Goal: Task Accomplishment & Management: Use online tool/utility

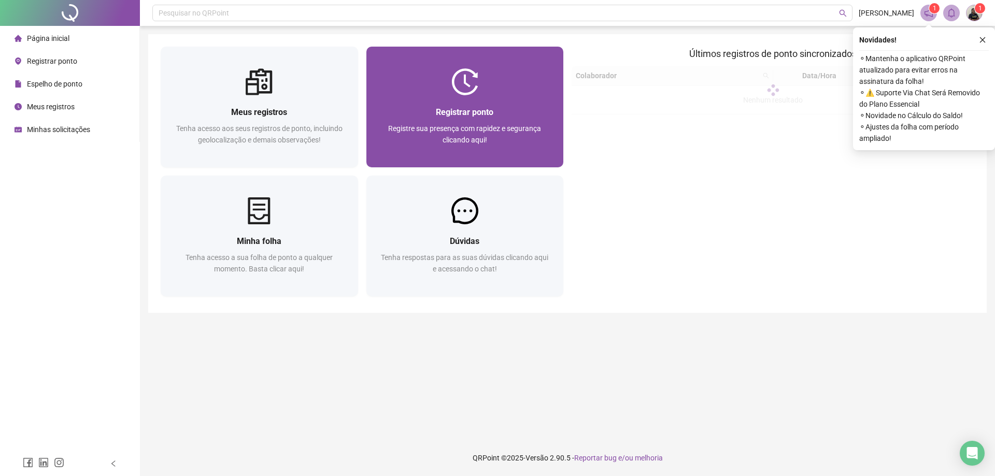
click at [505, 97] on div "Registrar ponto Registre sua presença com rapidez e segurança clicando aqui!" at bounding box center [464, 131] width 197 height 72
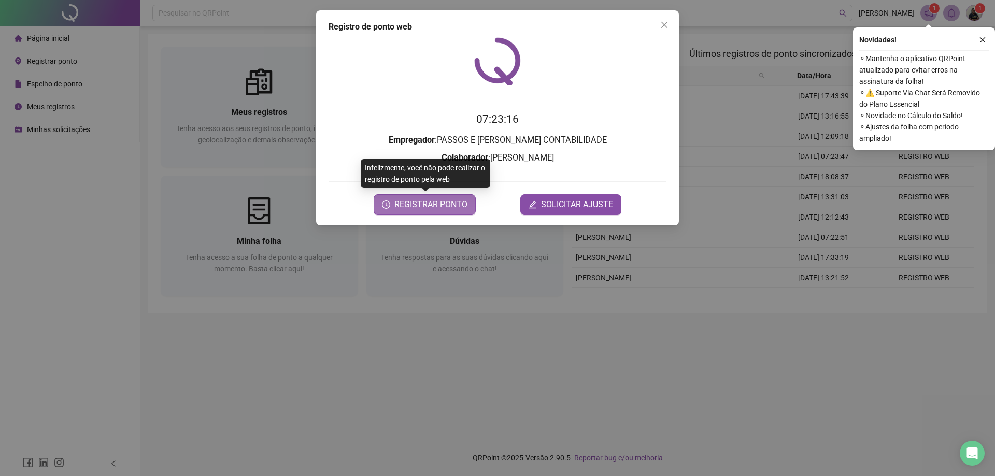
click at [421, 207] on span "REGISTRAR PONTO" at bounding box center [430, 204] width 73 height 12
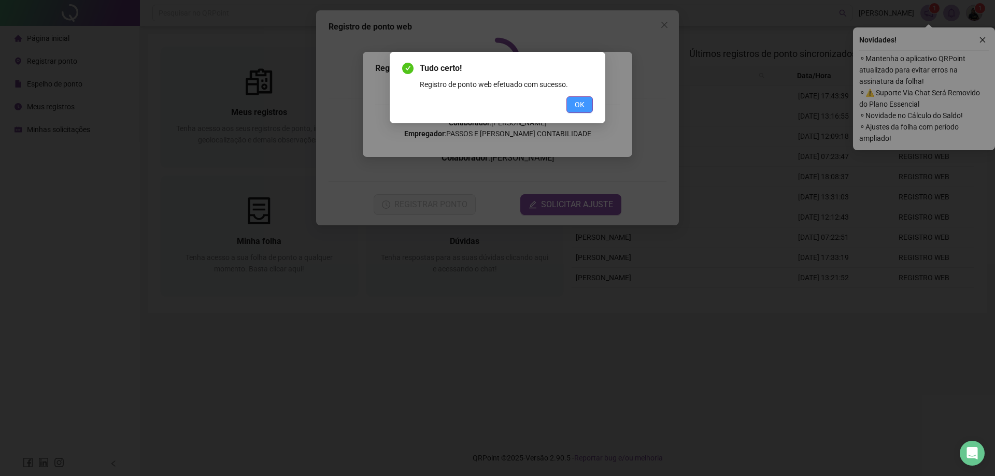
click at [581, 104] on span "OK" at bounding box center [580, 104] width 10 height 11
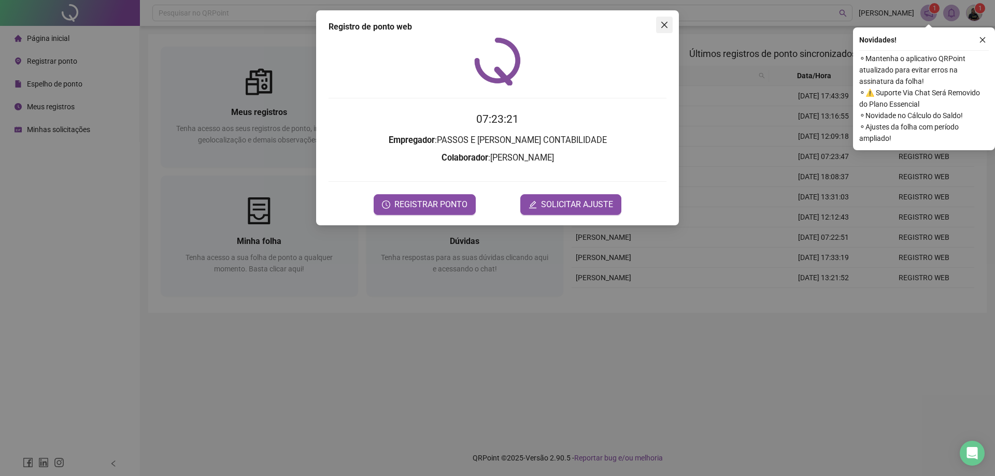
click at [664, 20] on button "Close" at bounding box center [664, 25] width 17 height 17
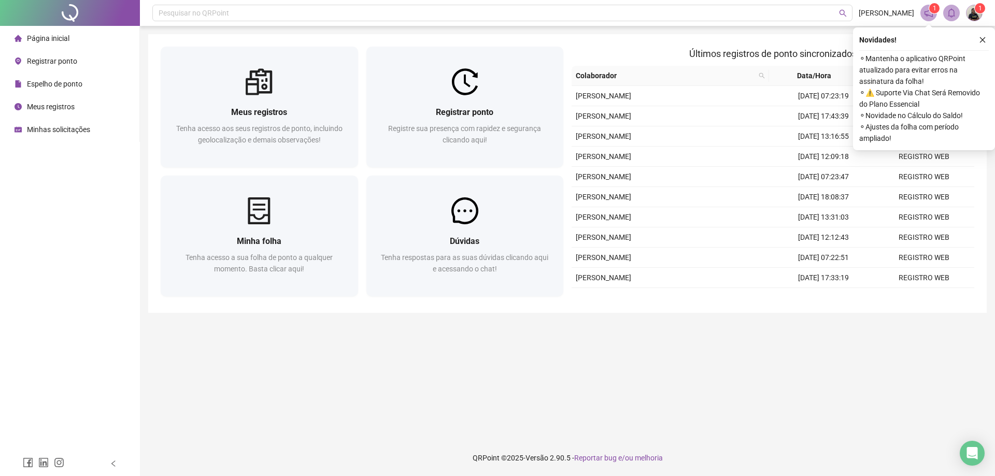
click at [978, 39] on button "button" at bounding box center [982, 40] width 12 height 12
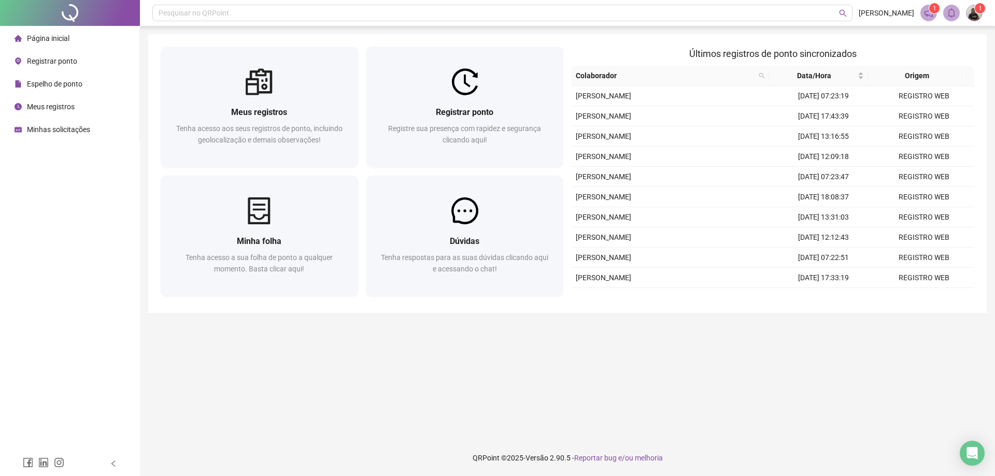
click at [60, 81] on span "Espelho de ponto" at bounding box center [54, 84] width 55 height 8
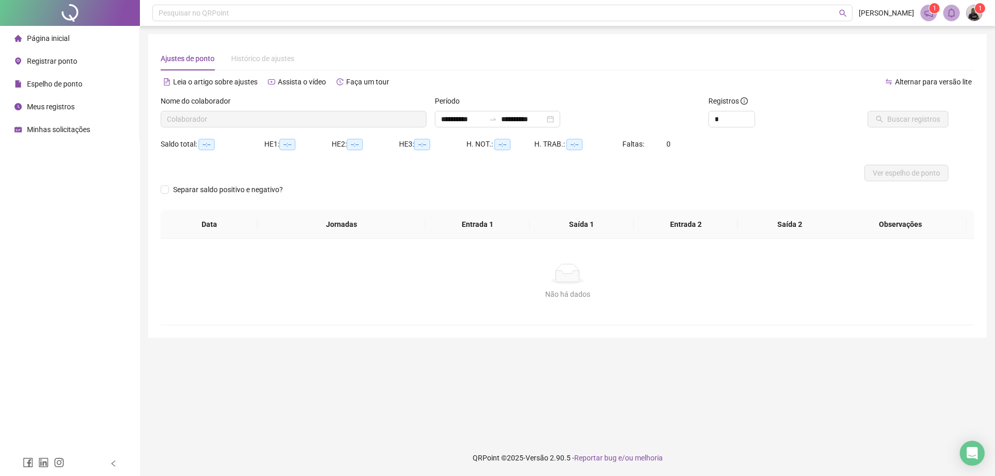
type input "**********"
click at [895, 178] on span "Ver espelho de ponto" at bounding box center [906, 172] width 67 height 11
